Goal: Information Seeking & Learning: Compare options

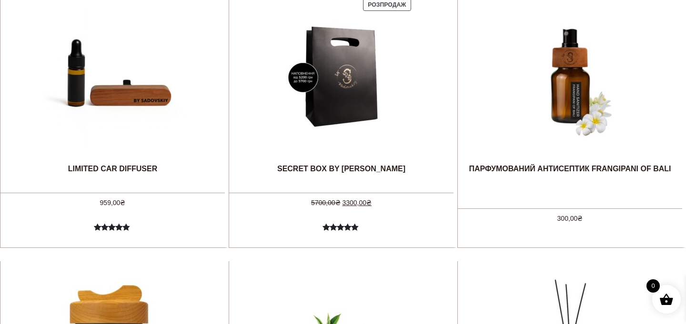
scroll to position [420, 0]
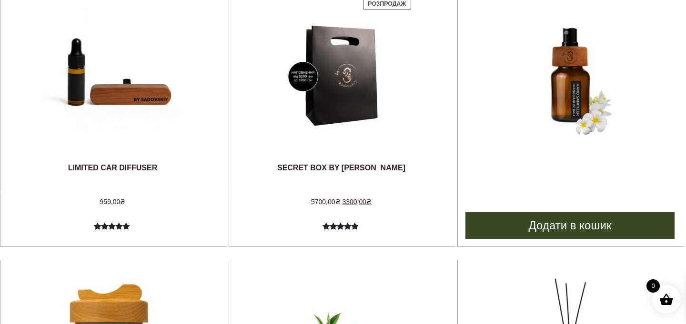
click at [573, 101] on img at bounding box center [570, 76] width 143 height 143
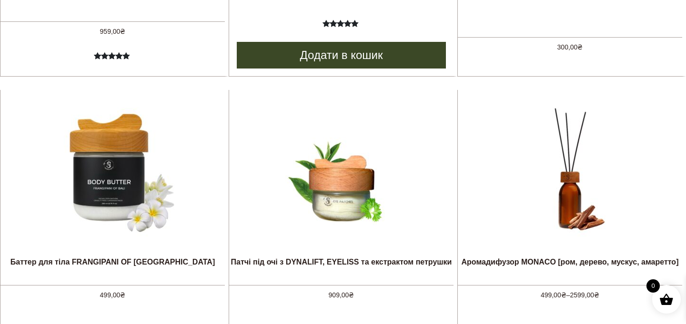
scroll to position [591, 0]
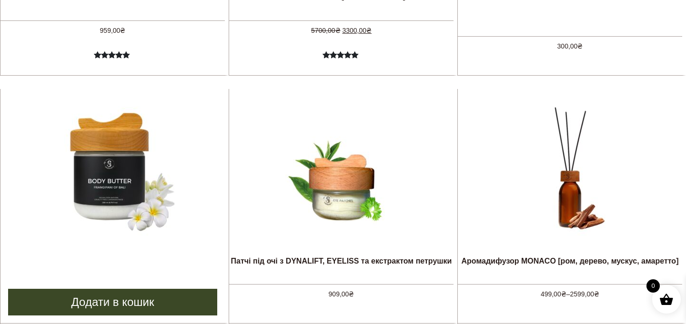
click at [107, 151] on img at bounding box center [112, 170] width 143 height 143
click at [60, 211] on img at bounding box center [112, 170] width 143 height 143
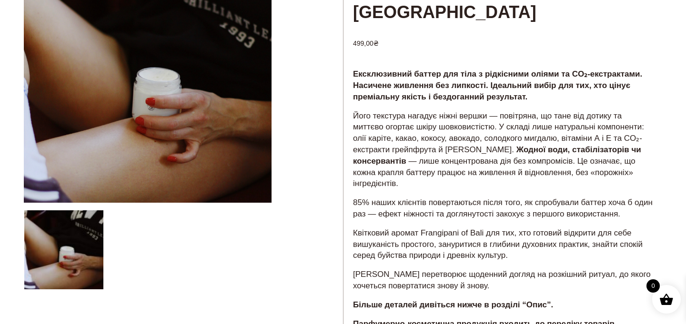
scroll to position [135, 0]
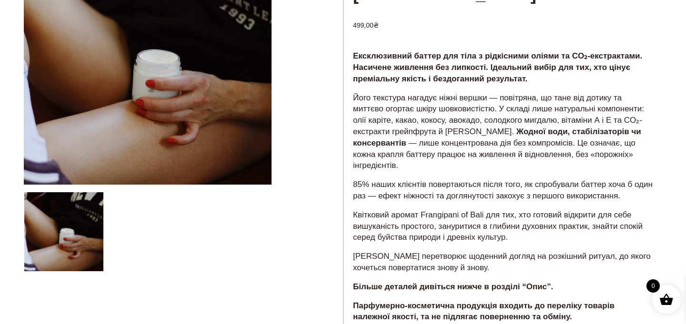
click at [60, 235] on div at bounding box center [183, 235] width 319 height 596
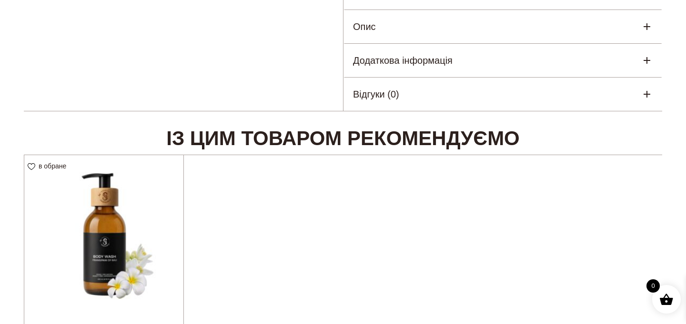
scroll to position [558, 0]
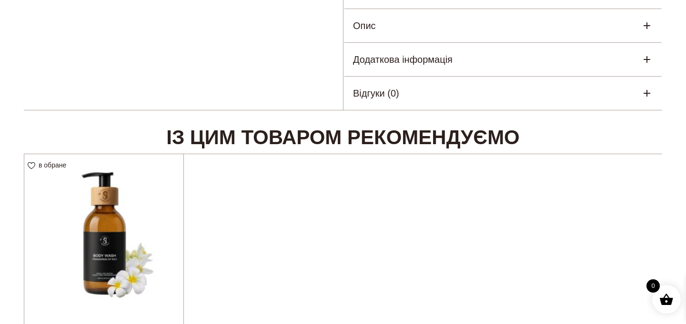
click at [118, 243] on img at bounding box center [103, 233] width 159 height 159
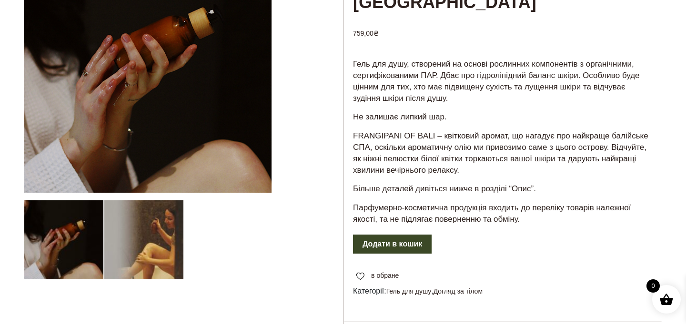
scroll to position [148, 0]
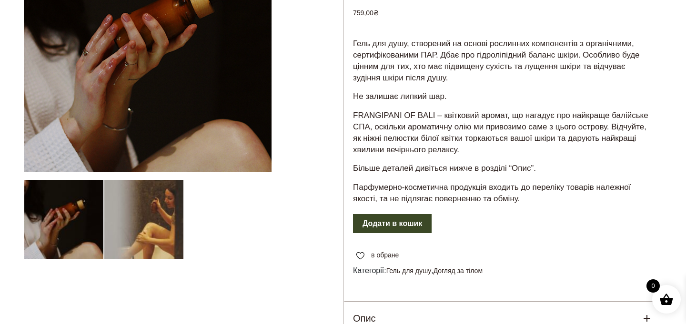
click at [32, 91] on div at bounding box center [183, 164] width 319 height 479
click at [45, 244] on div at bounding box center [183, 164] width 319 height 479
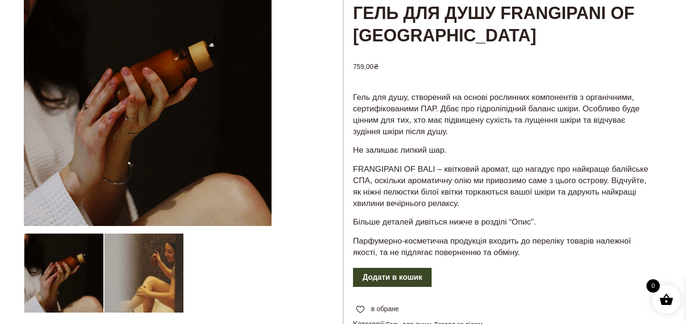
scroll to position [0, 0]
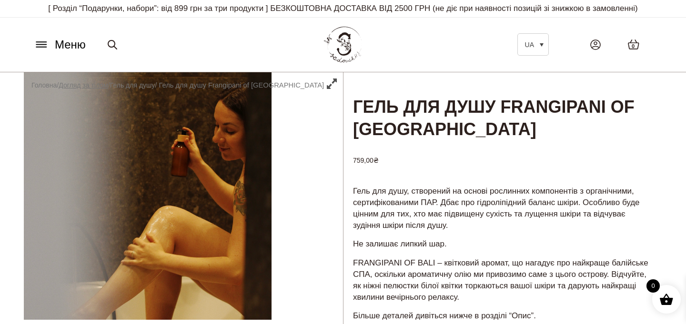
click at [93, 87] on link "Догляд за тілом" at bounding box center [83, 85] width 49 height 8
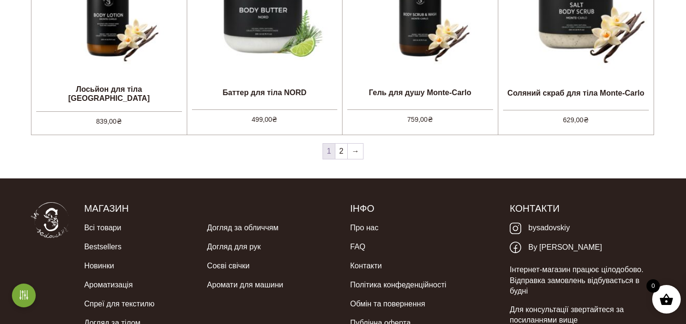
scroll to position [1010, 0]
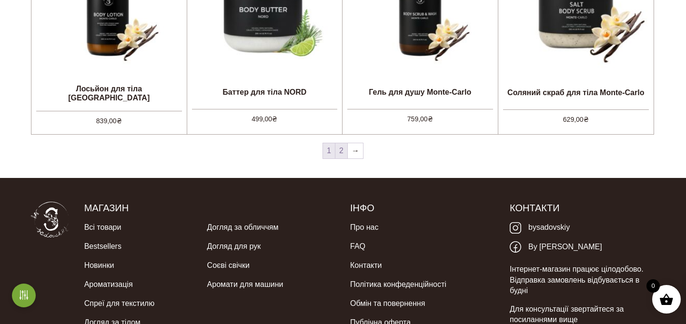
click at [341, 154] on link "2" at bounding box center [341, 150] width 12 height 15
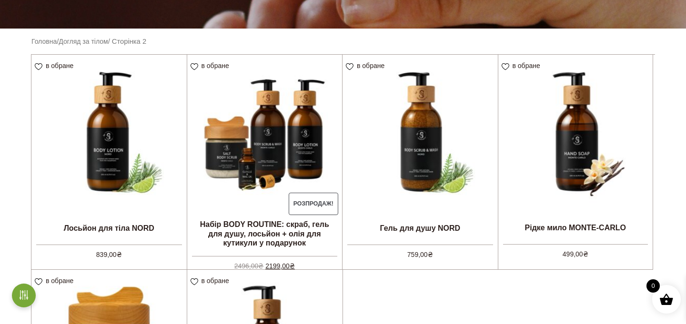
scroll to position [228, 0]
